Goal: Task Accomplishment & Management: Manage account settings

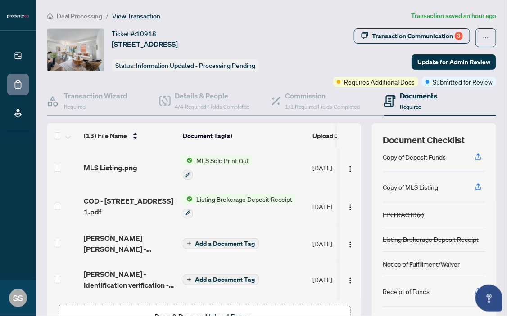
scroll to position [60, 0]
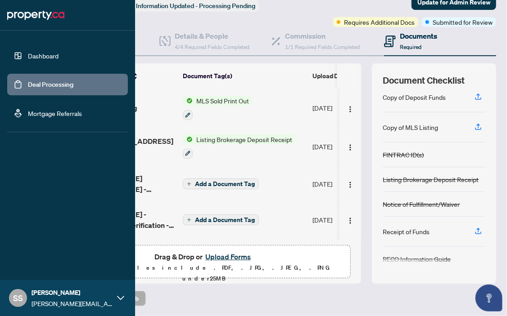
click at [28, 86] on link "Deal Processing" at bounding box center [50, 85] width 45 height 8
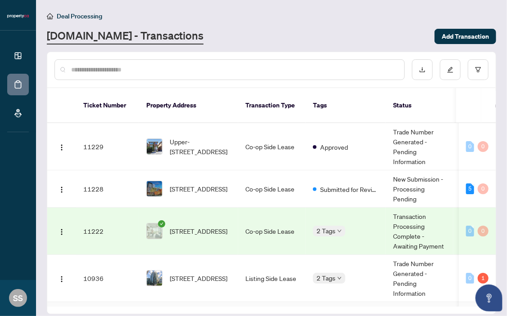
scroll to position [92, 0]
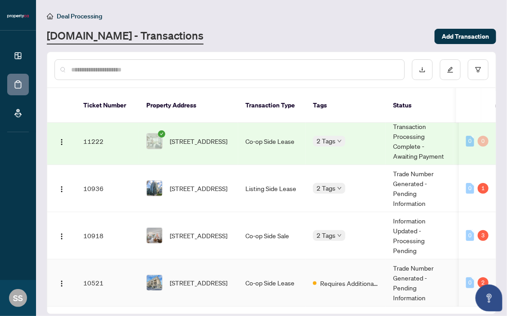
click at [240, 270] on td "Co-op Side Lease" at bounding box center [272, 283] width 68 height 47
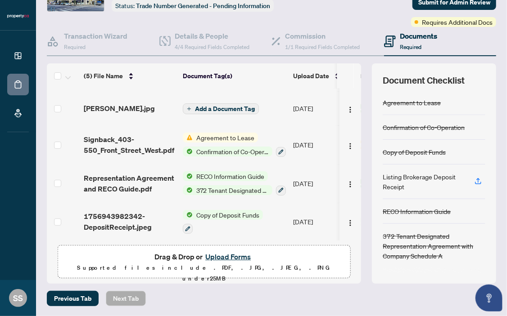
scroll to position [36, 0]
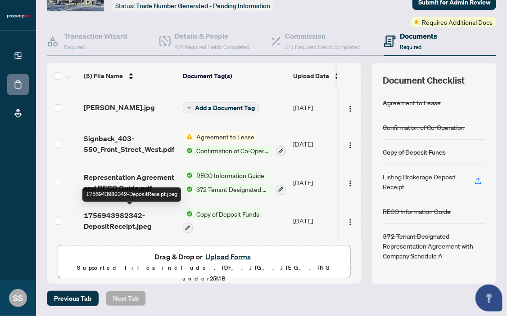
click at [122, 221] on span "1756943982342-DepositReceipt.jpeg" at bounding box center [130, 221] width 92 height 22
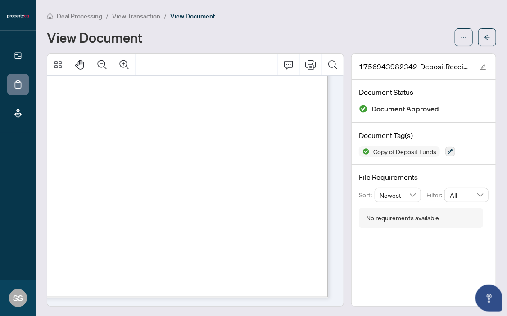
scroll to position [41, 67]
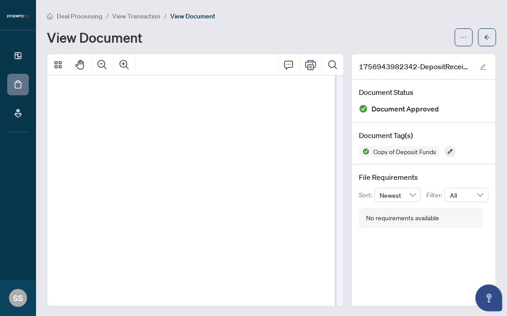
click at [277, 13] on div "Deal Processing / View Transaction / View Document" at bounding box center [271, 16] width 449 height 10
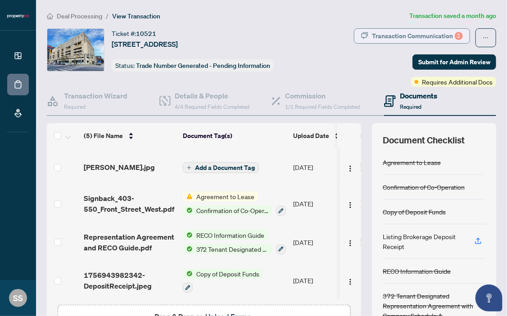
click at [393, 35] on div "Transaction Communication 2" at bounding box center [417, 36] width 91 height 14
type textarea "**********"
